Goal: Information Seeking & Learning: Learn about a topic

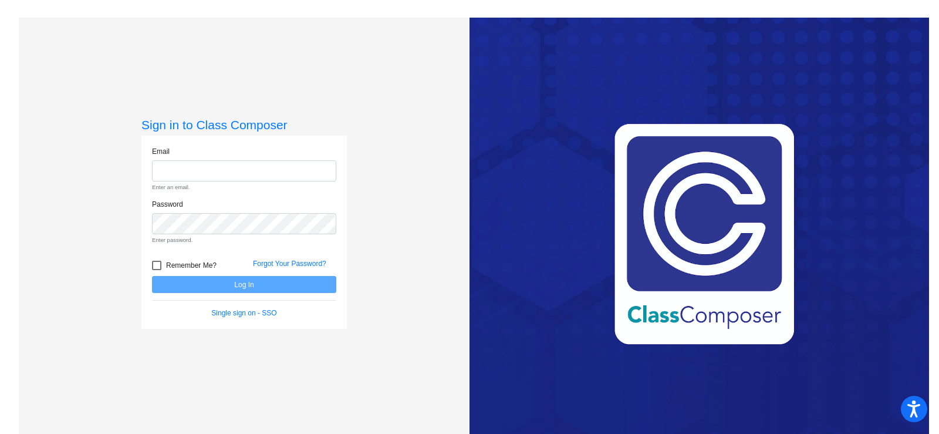
type input "[EMAIL_ADDRESS][DOMAIN_NAME]"
click at [269, 281] on form "Email [EMAIL_ADDRESS][DOMAIN_NAME] Enter an email. Password Enter password. Rem…" at bounding box center [244, 232] width 184 height 173
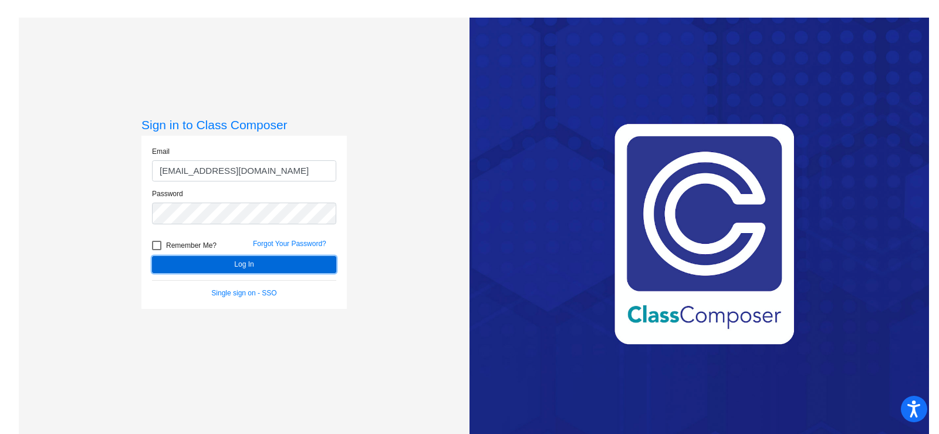
click at [264, 261] on button "Log In" at bounding box center [244, 264] width 184 height 17
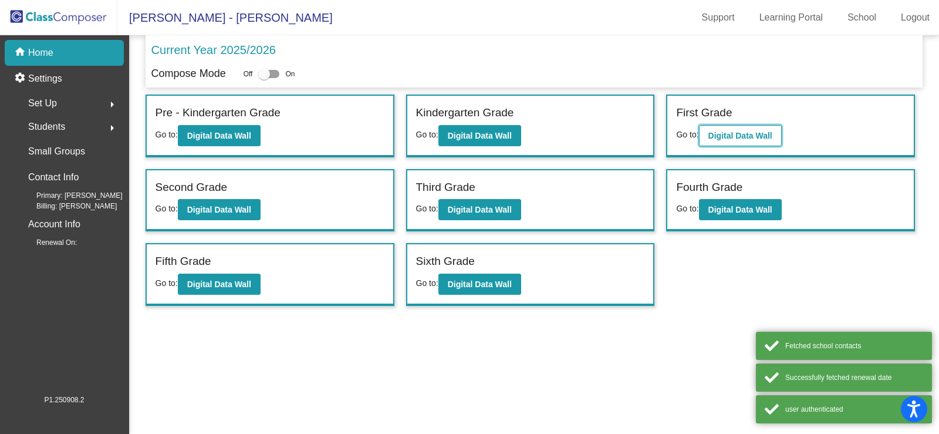
click at [738, 131] on b "Digital Data Wall" at bounding box center [740, 135] width 64 height 9
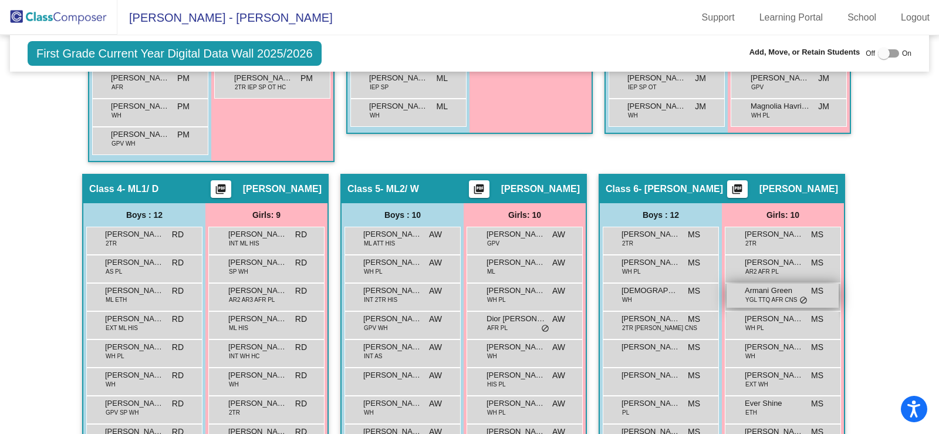
scroll to position [763, 0]
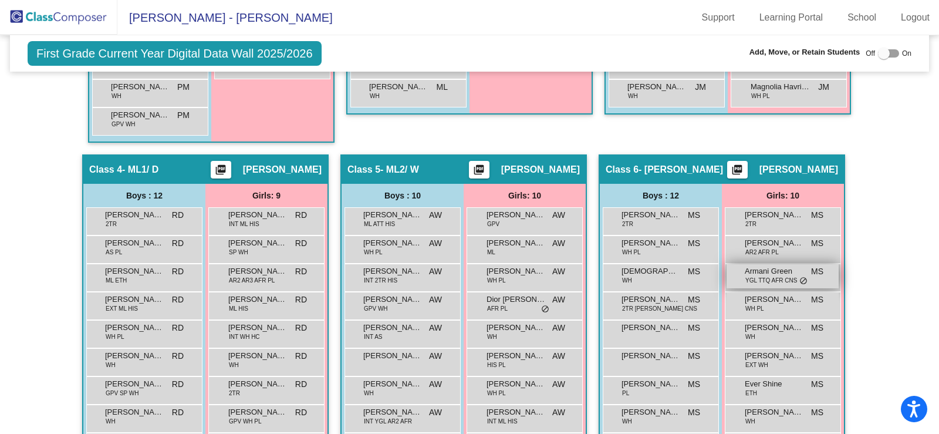
click at [757, 282] on span "YGL TTQ AFR CNS" at bounding box center [771, 280] width 52 height 9
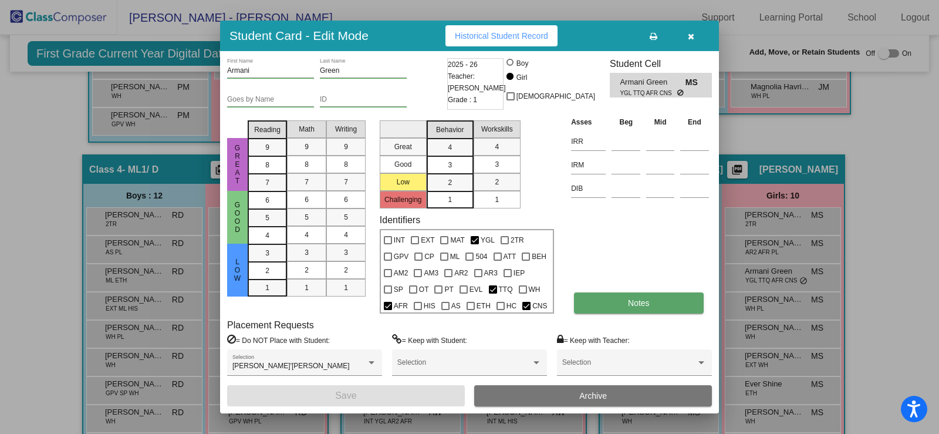
click at [659, 304] on button "Notes" at bounding box center [638, 302] width 129 height 21
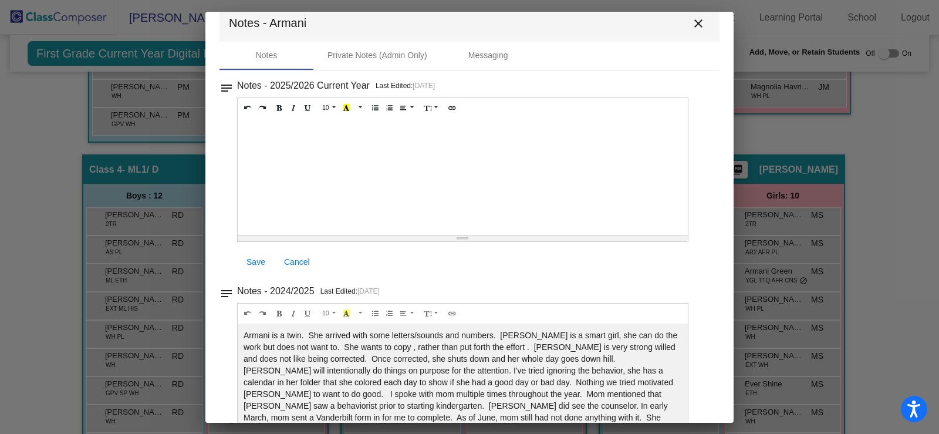
scroll to position [0, 0]
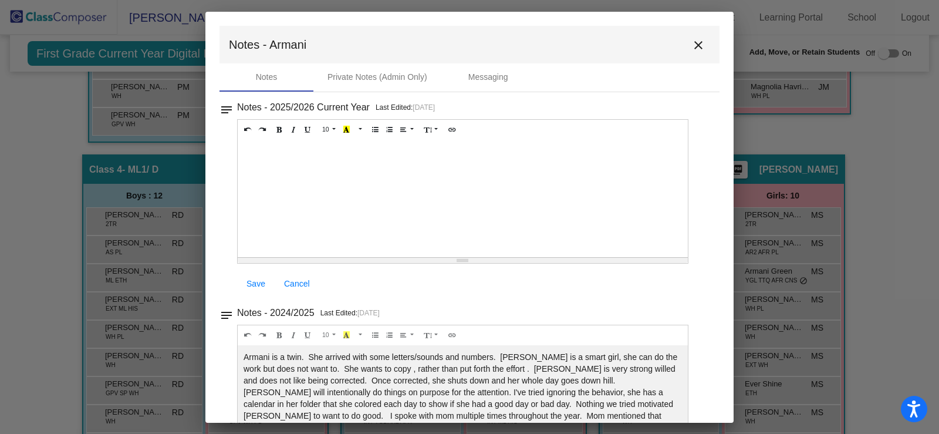
click at [691, 44] on mat-icon "close" at bounding box center [698, 45] width 14 height 14
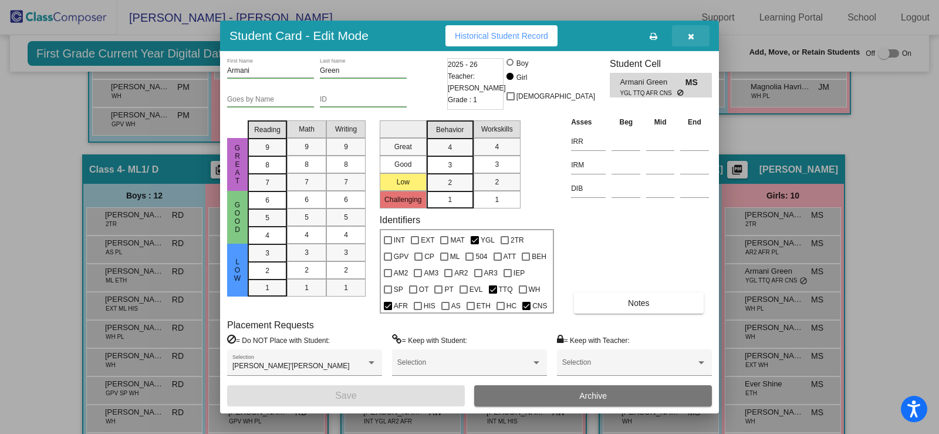
click at [697, 40] on button "button" at bounding box center [691, 35] width 38 height 21
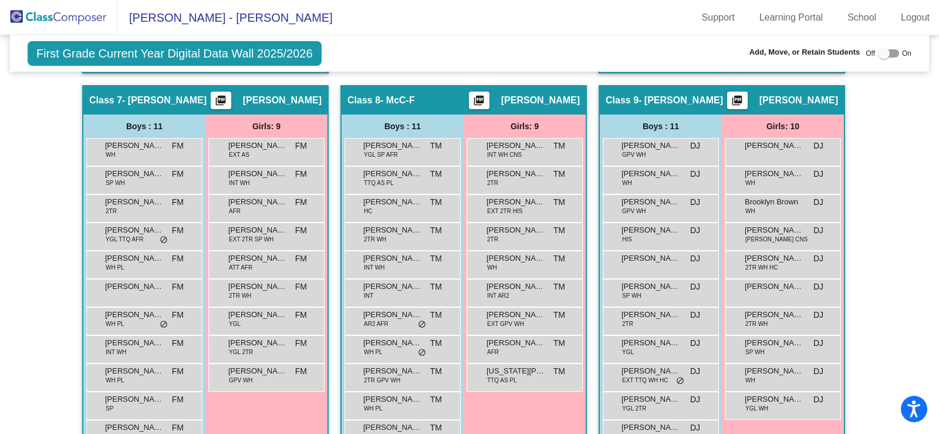
scroll to position [1291, 0]
